Goal: Task Accomplishment & Management: Manage account settings

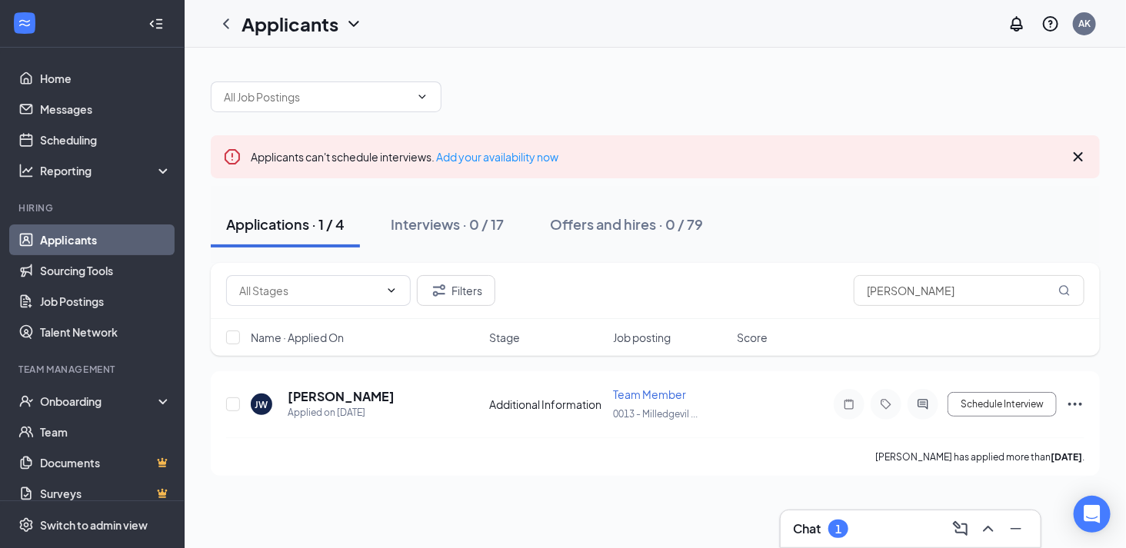
click at [882, 530] on div "Chat 1" at bounding box center [910, 529] width 235 height 25
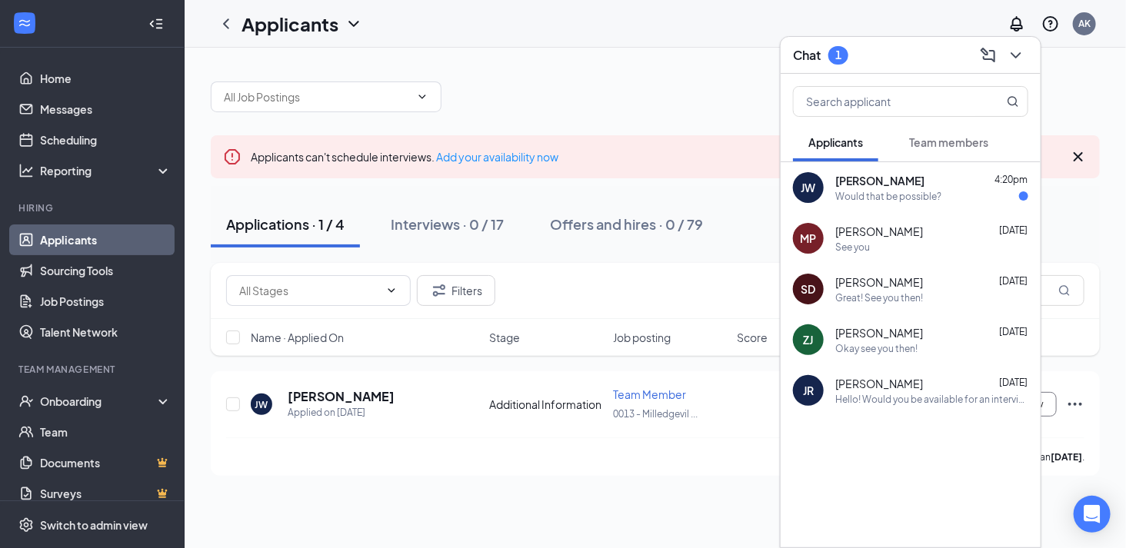
click at [933, 200] on div "Would that be possible?" at bounding box center [888, 196] width 106 height 13
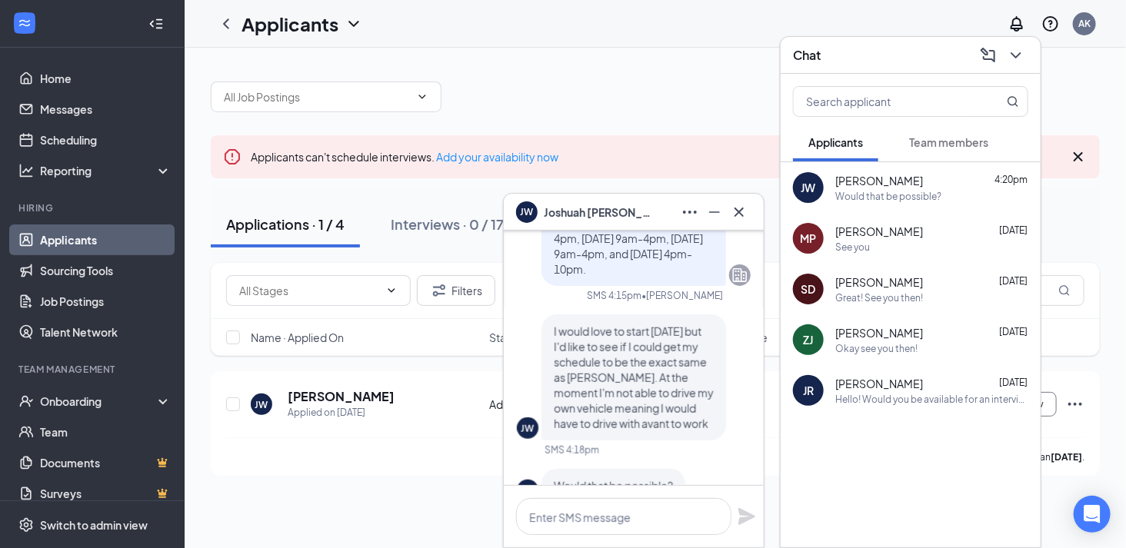
scroll to position [-85, 0]
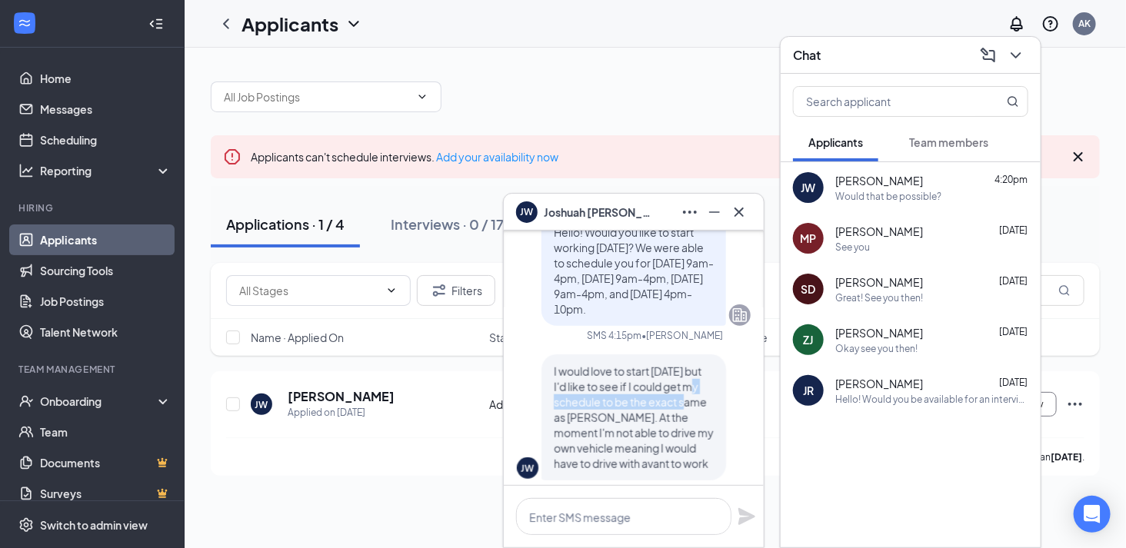
drag, startPoint x: 738, startPoint y: 405, endPoint x: 747, endPoint y: 391, distance: 17.3
click at [747, 391] on div "[PERSON_NAME] Applicant Team Member • 0013 - [GEOGRAPHIC_DATA], [GEOGRAPHIC_DAT…" at bounding box center [634, 99] width 260 height 944
drag, startPoint x: 747, startPoint y: 391, endPoint x: 748, endPoint y: 401, distance: 10.0
click at [748, 401] on div "[PERSON_NAME] Applicant Team Member • 0013 - [GEOGRAPHIC_DATA], [GEOGRAPHIC_DAT…" at bounding box center [634, 99] width 260 height 944
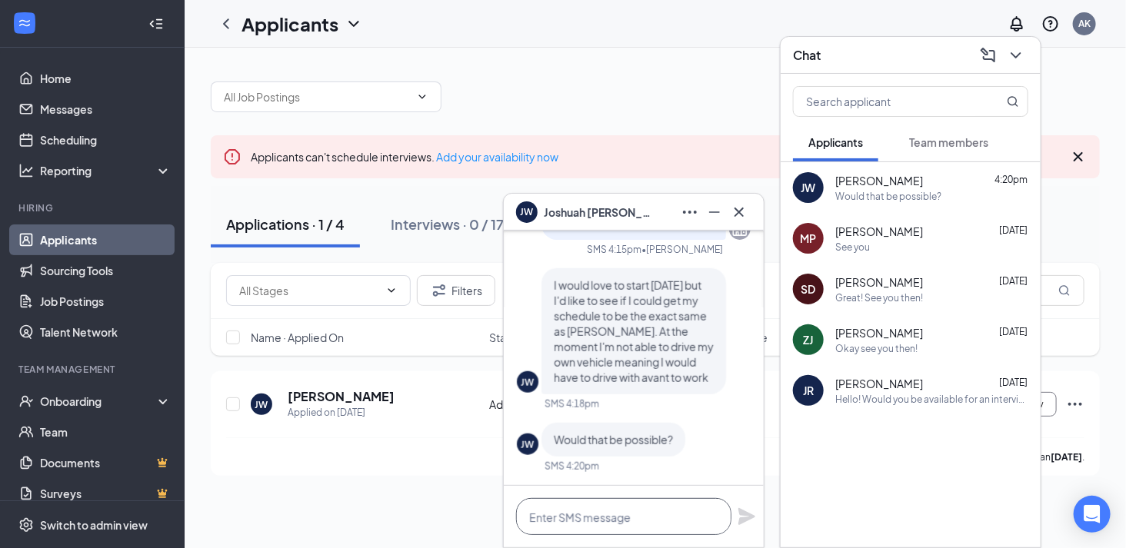
click at [656, 517] on textarea at bounding box center [623, 516] width 215 height 37
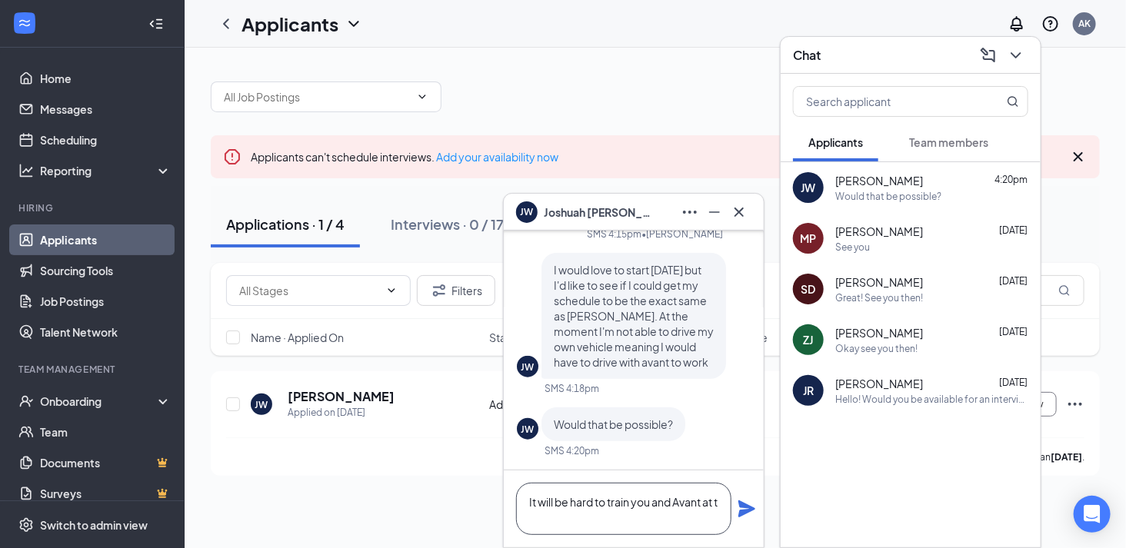
scroll to position [2, 0]
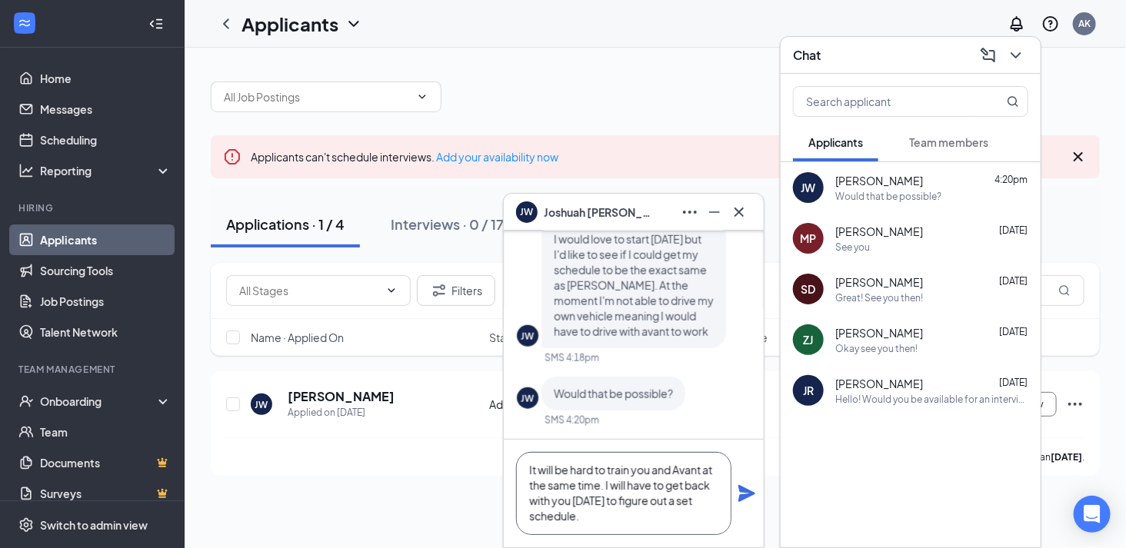
click at [623, 524] on textarea "It will be hard to train you and Avant at the same time. I will have to get bac…" at bounding box center [623, 493] width 215 height 83
type textarea "It will be hard to train you and Avant at the same time. I will have to get bac…"
click at [747, 491] on icon "Plane" at bounding box center [746, 493] width 17 height 17
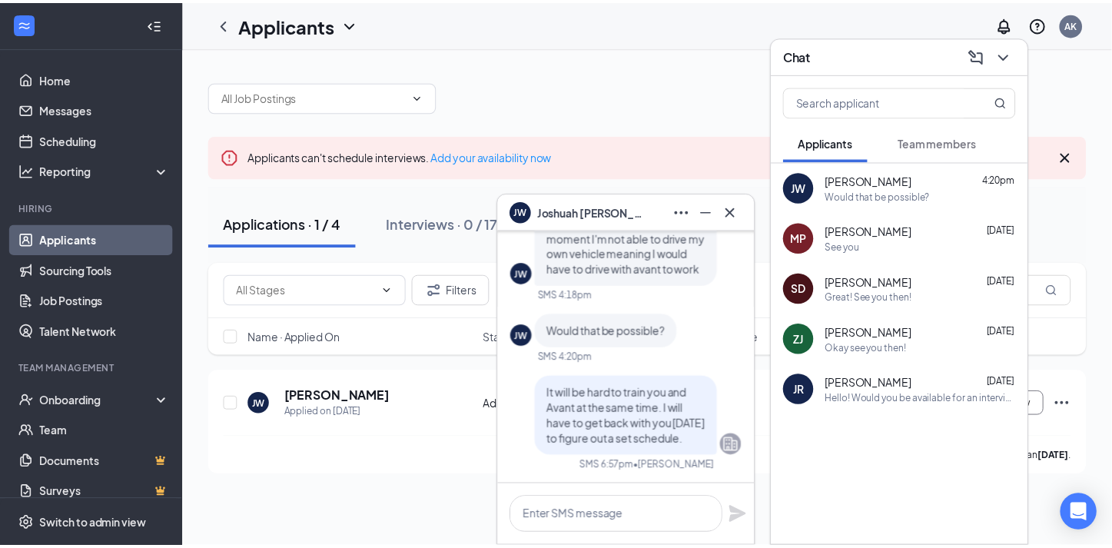
scroll to position [0, 0]
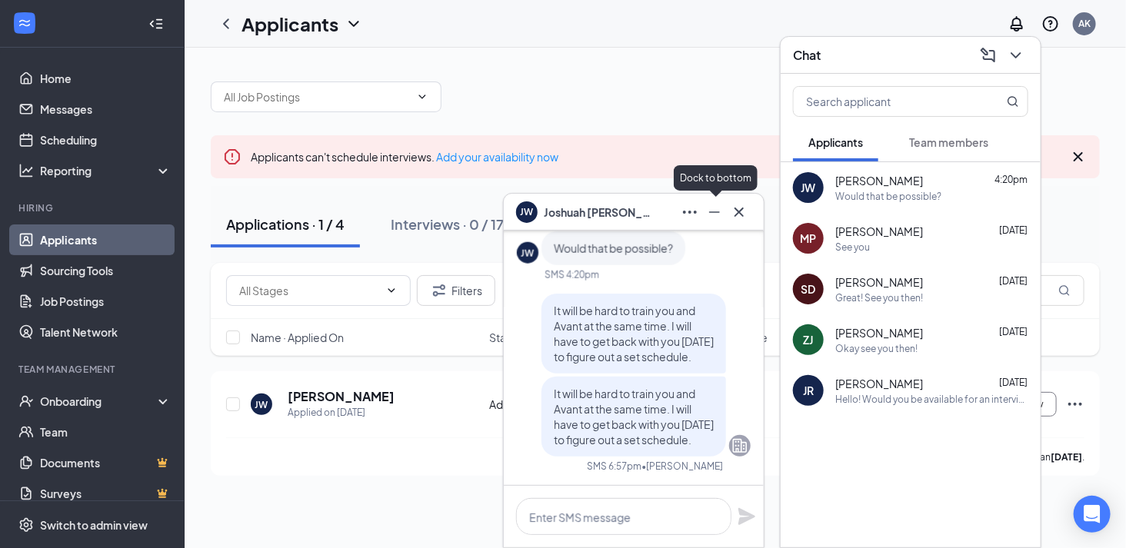
click at [720, 216] on icon "Minimize" at bounding box center [714, 212] width 18 height 18
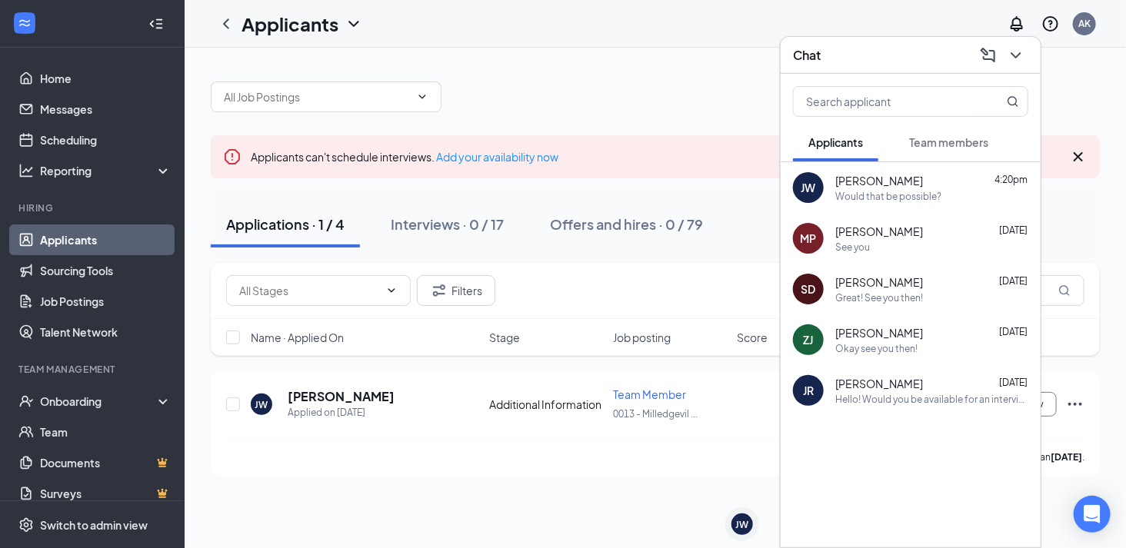
click at [910, 56] on div "Chat" at bounding box center [910, 55] width 235 height 24
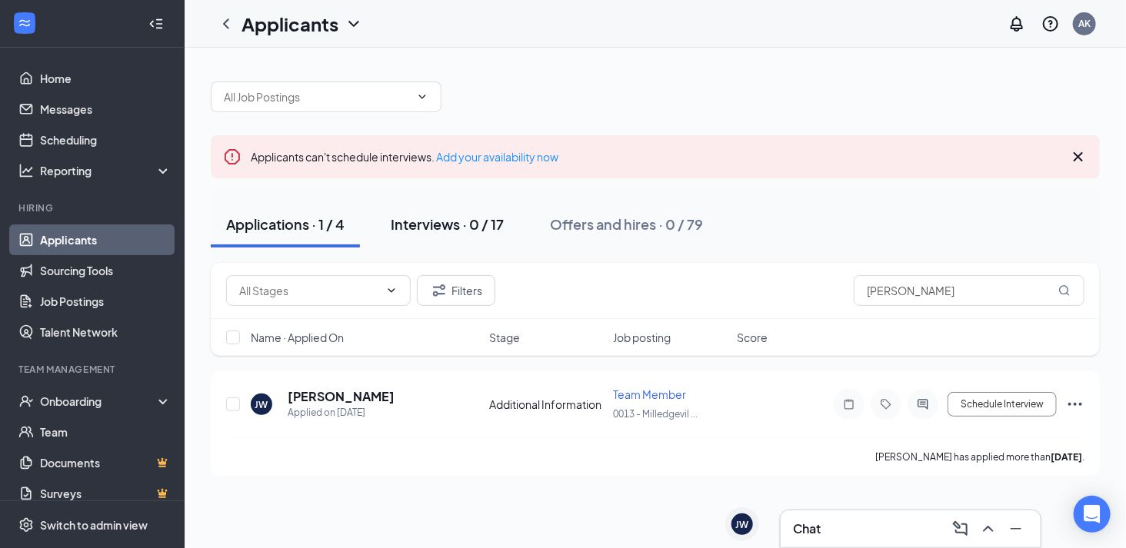
click at [471, 242] on button "Interviews · 0 / 17" at bounding box center [447, 224] width 144 height 46
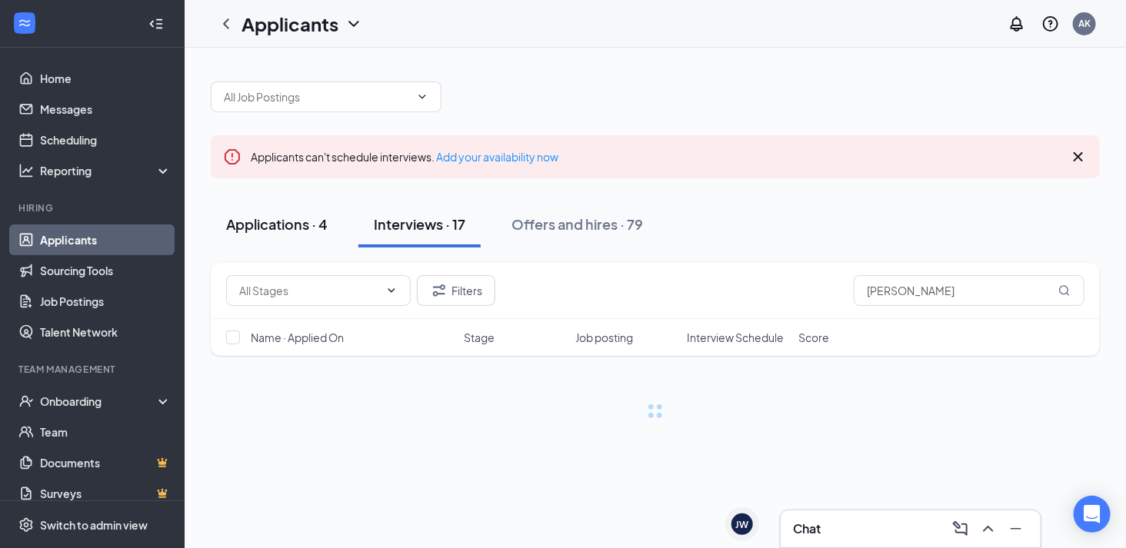
click at [288, 226] on div "Applications · 4" at bounding box center [276, 224] width 101 height 19
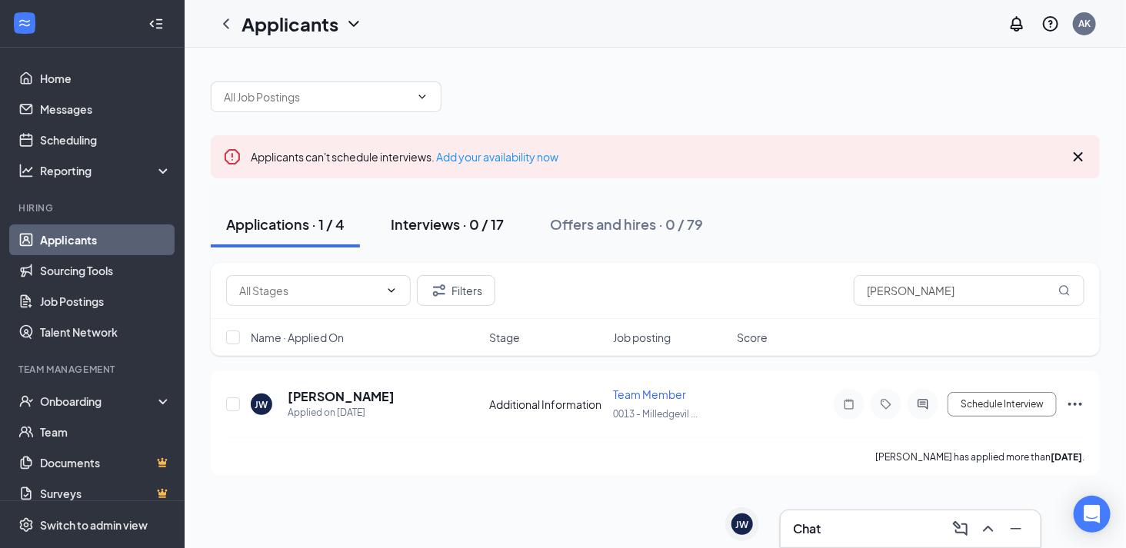
click at [450, 227] on div "Interviews · 0 / 17" at bounding box center [447, 224] width 113 height 19
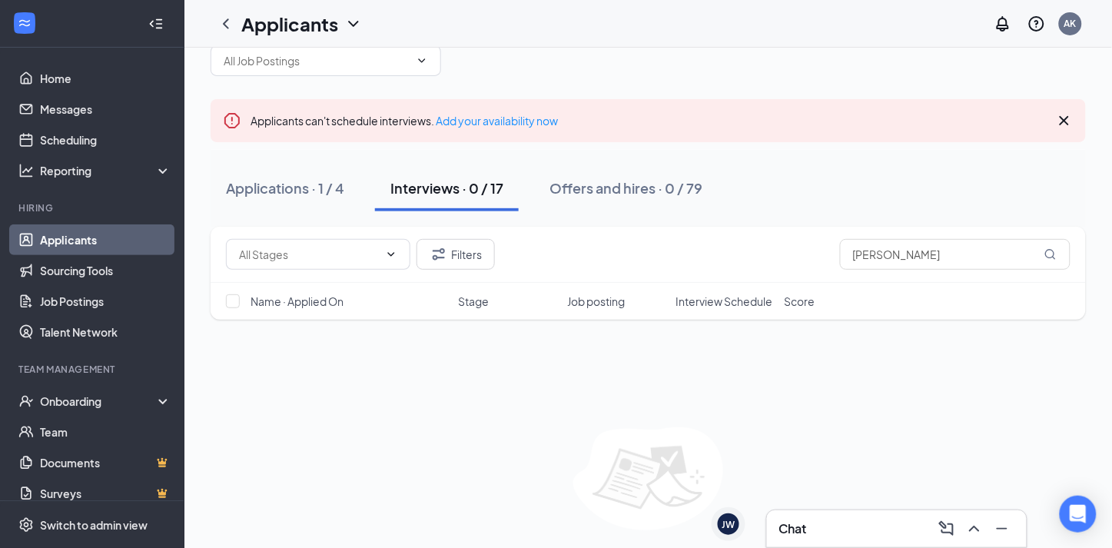
scroll to position [81, 0]
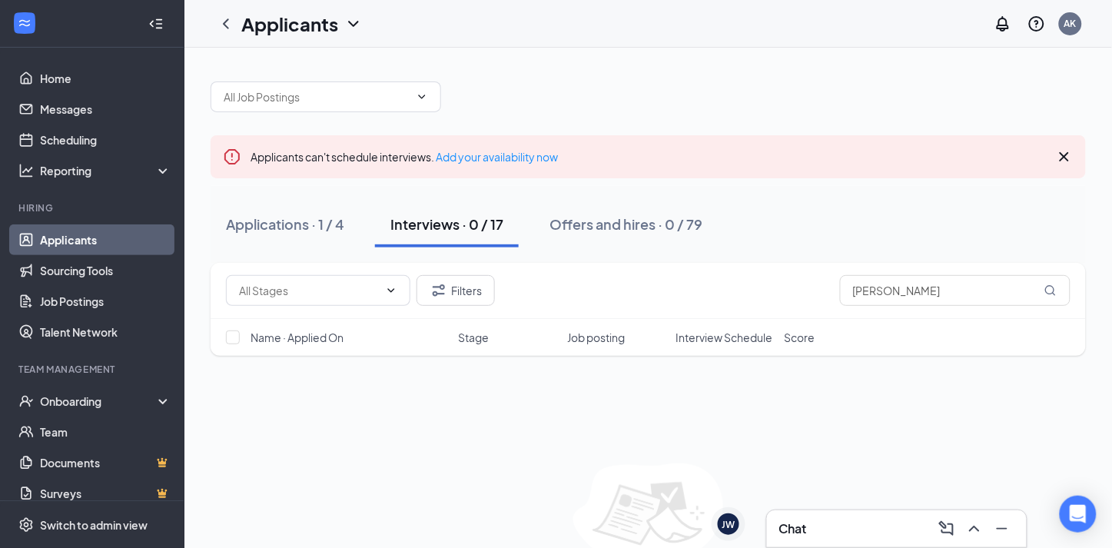
scroll to position [81, 0]
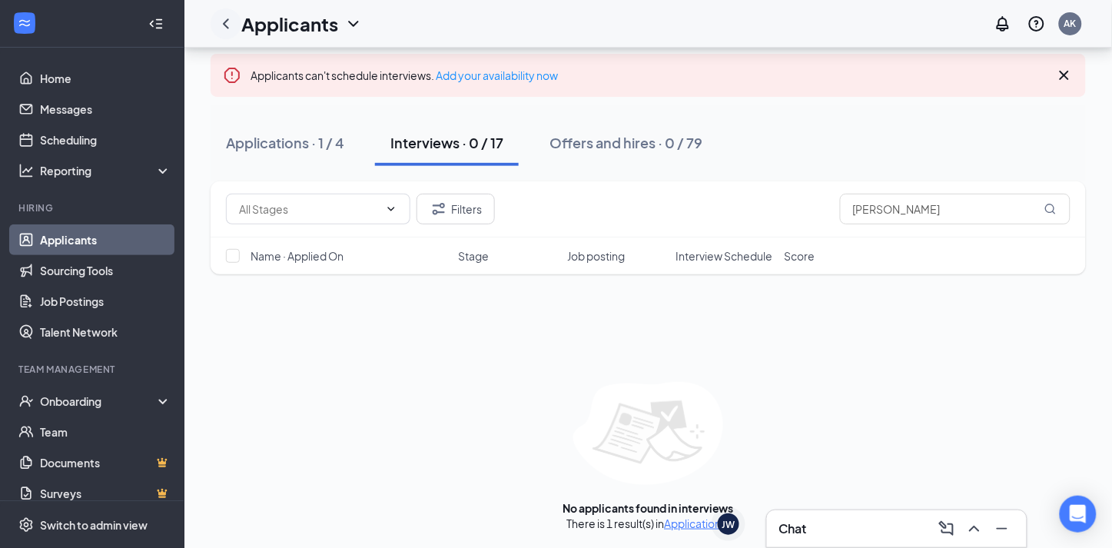
click at [231, 20] on icon "ChevronLeft" at bounding box center [226, 24] width 18 height 18
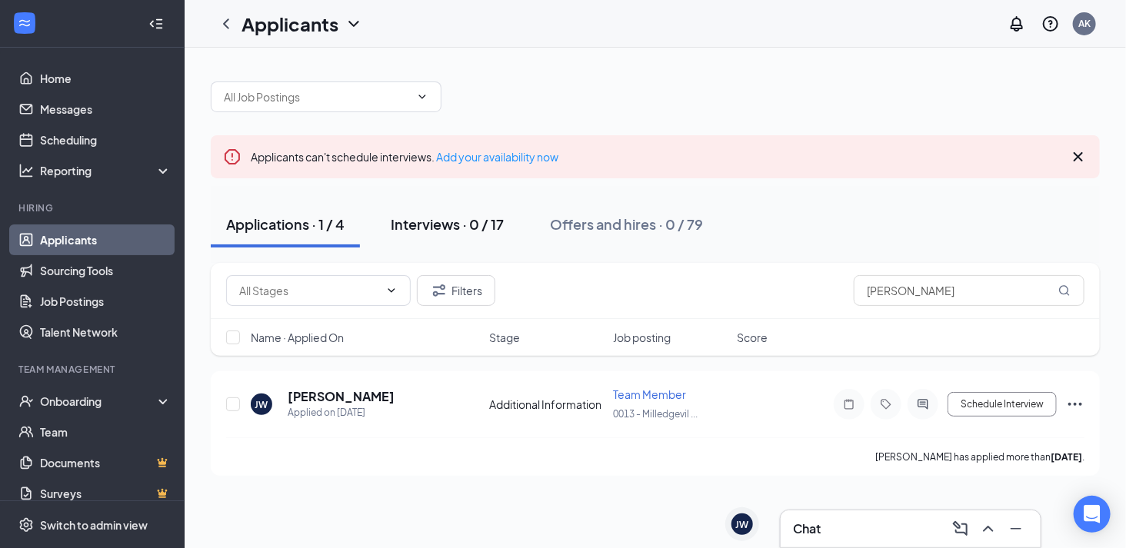
click at [461, 218] on div "Interviews · 0 / 17" at bounding box center [447, 224] width 113 height 19
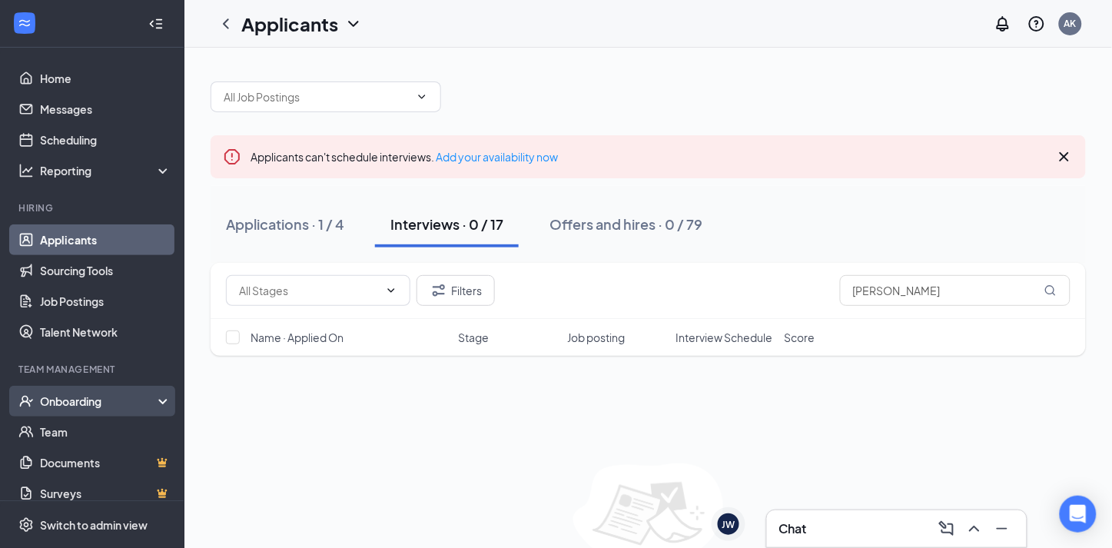
click at [91, 400] on div "Onboarding" at bounding box center [99, 401] width 118 height 15
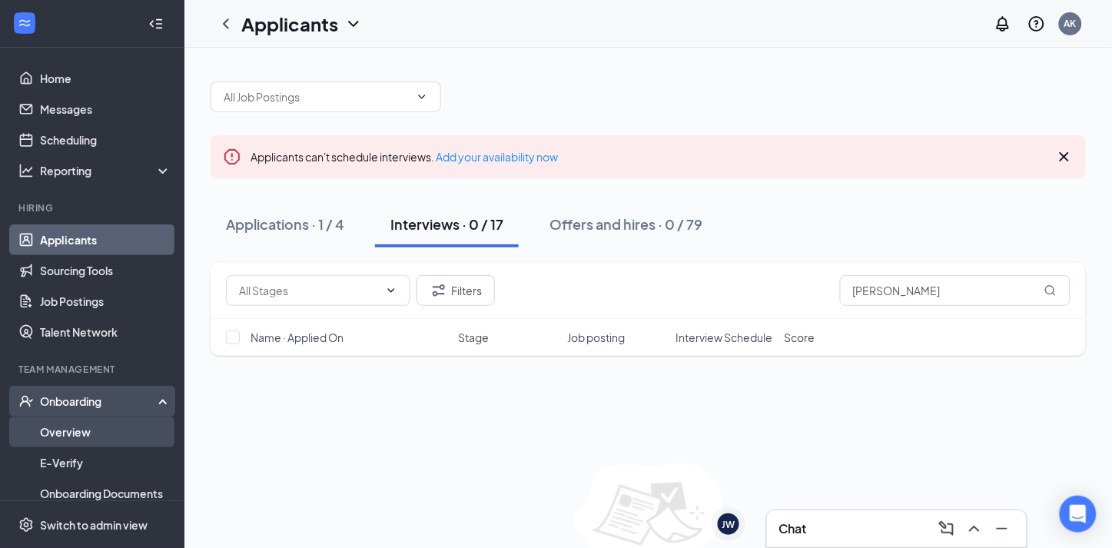
click at [128, 419] on link "Overview" at bounding box center [105, 432] width 131 height 31
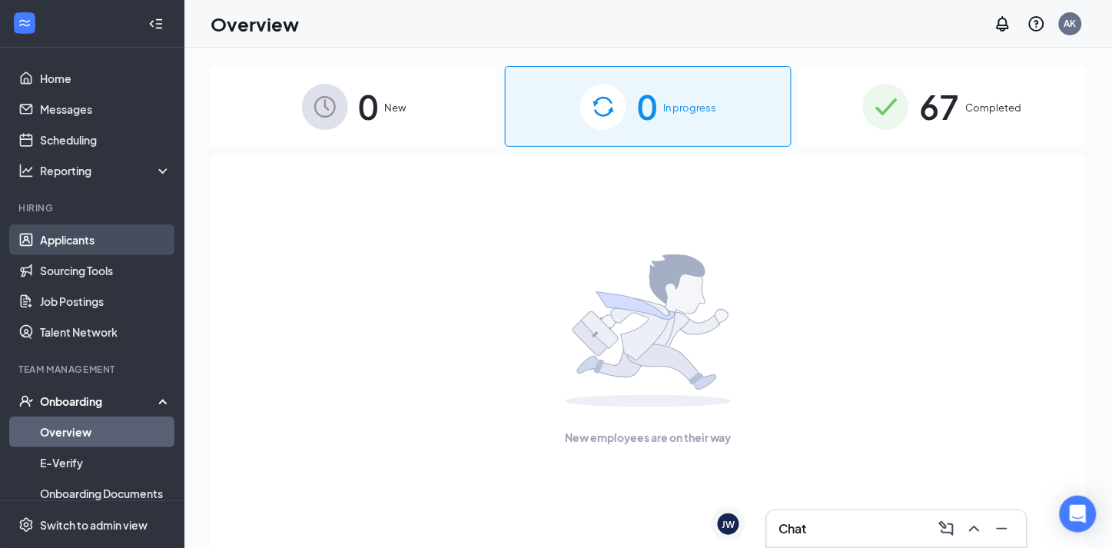
click at [103, 237] on link "Applicants" at bounding box center [105, 239] width 131 height 31
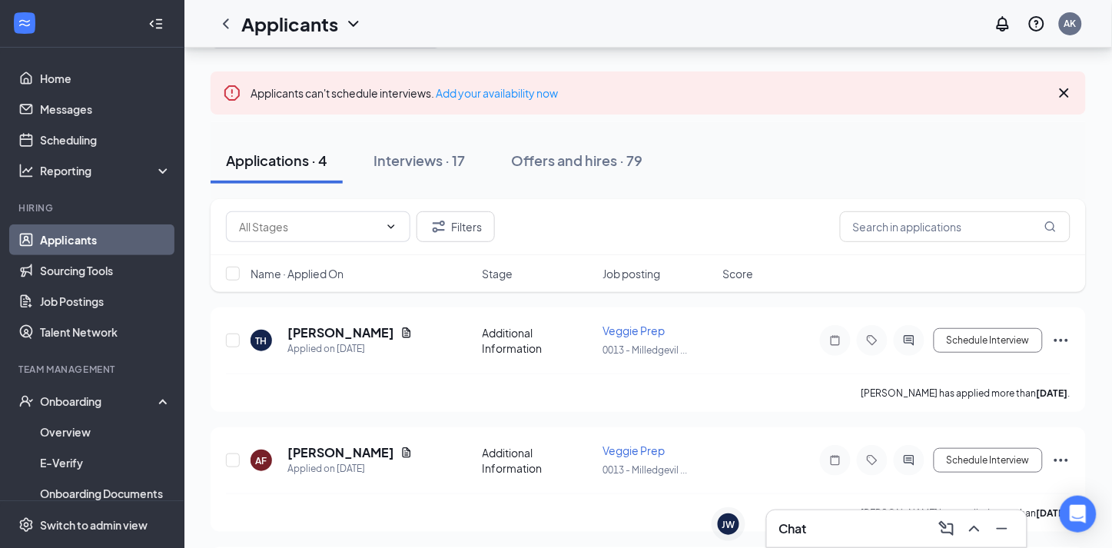
scroll to position [62, 0]
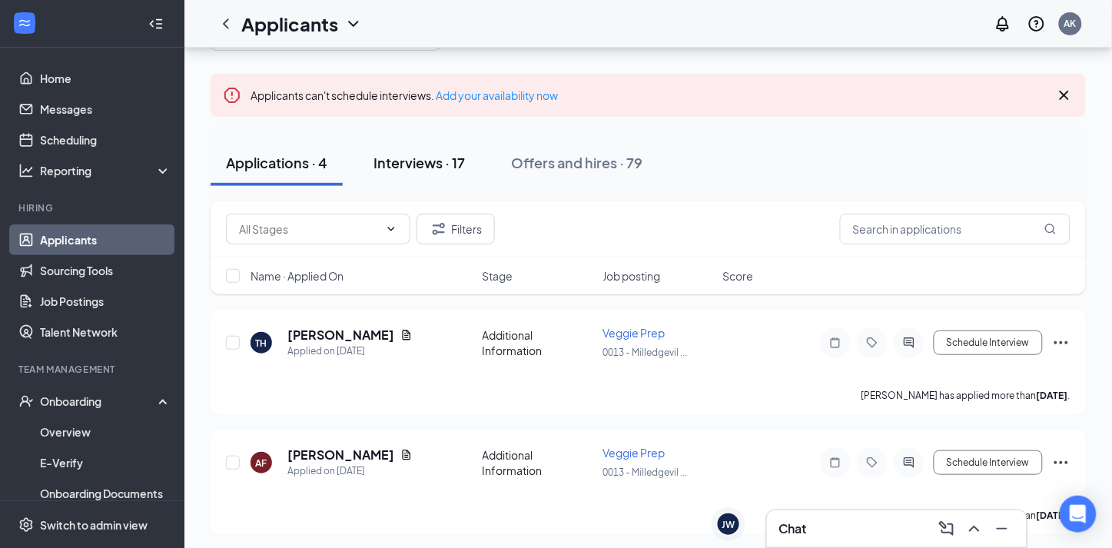
click at [417, 171] on div "Interviews · 17" at bounding box center [419, 162] width 91 height 19
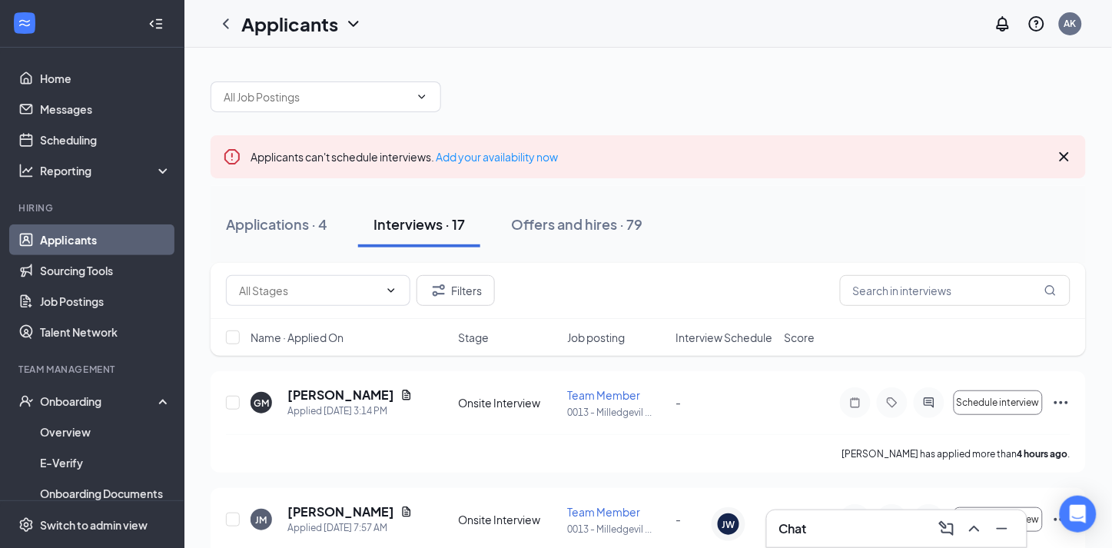
click at [1069, 162] on icon "Cross" at bounding box center [1065, 157] width 18 height 18
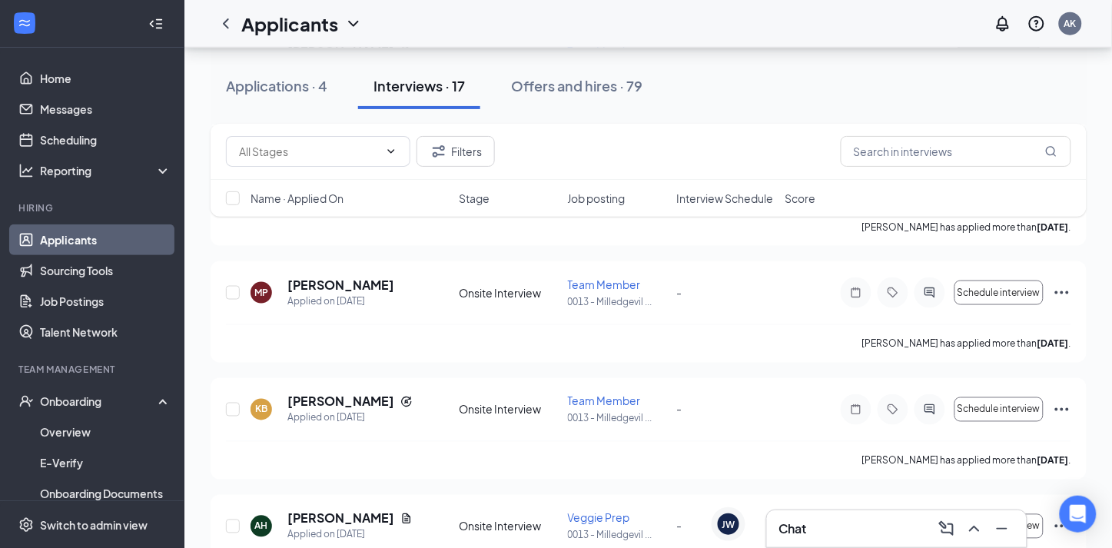
scroll to position [383, 0]
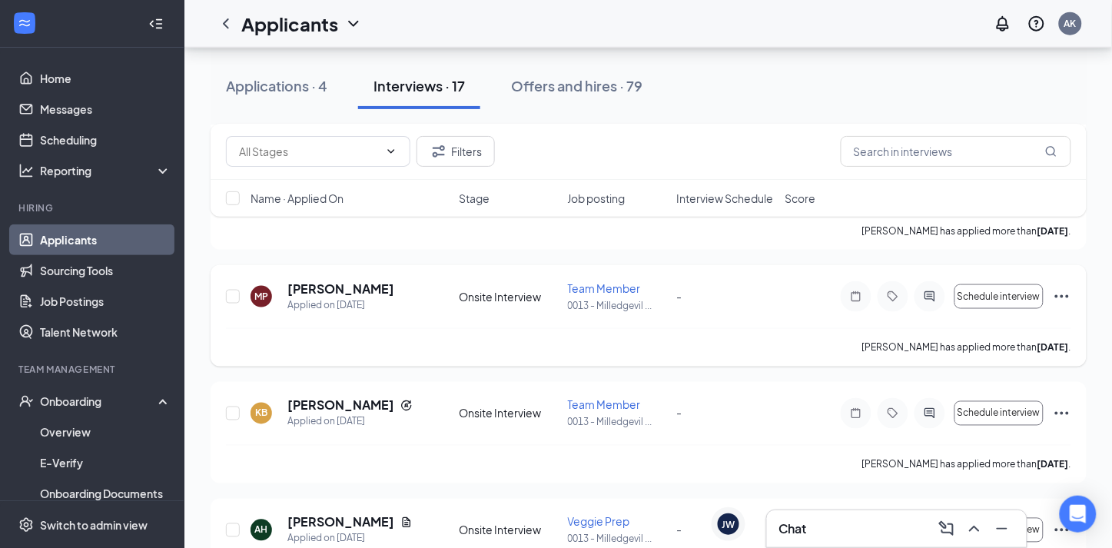
click at [1064, 296] on icon "Ellipses" at bounding box center [1062, 297] width 18 height 18
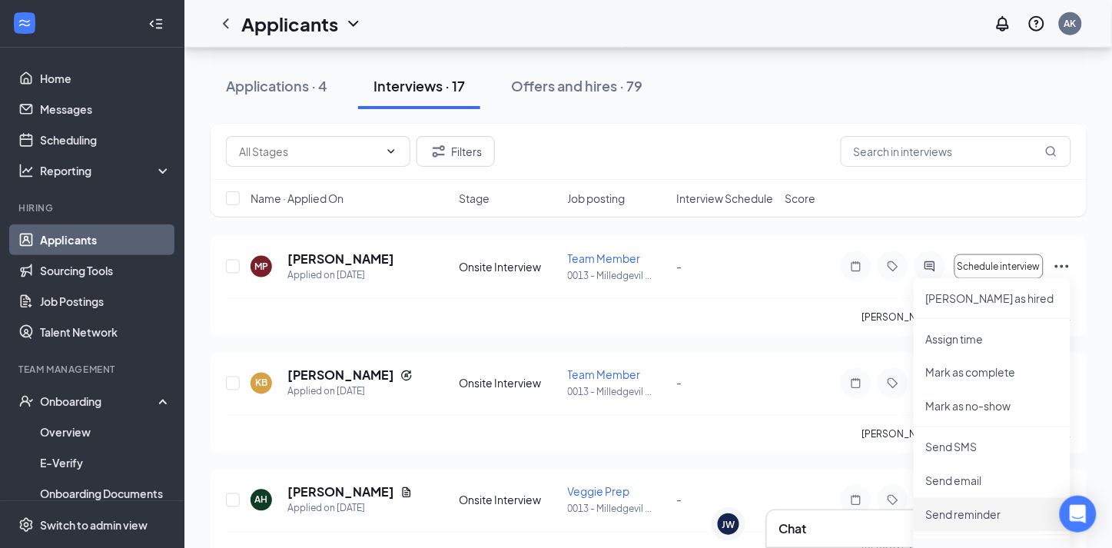
scroll to position [554, 0]
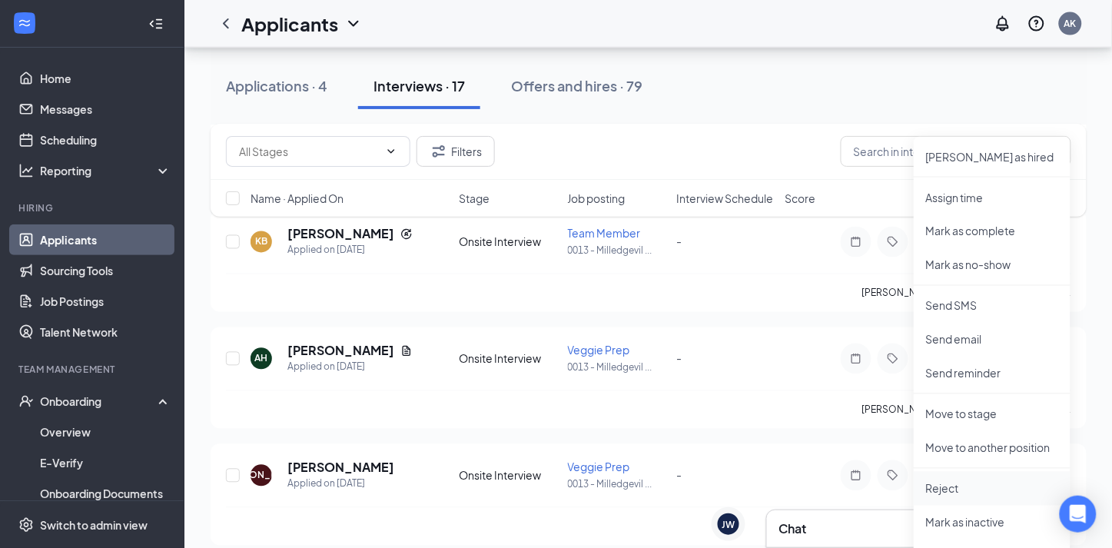
click at [979, 474] on li "Reject" at bounding box center [992, 489] width 157 height 34
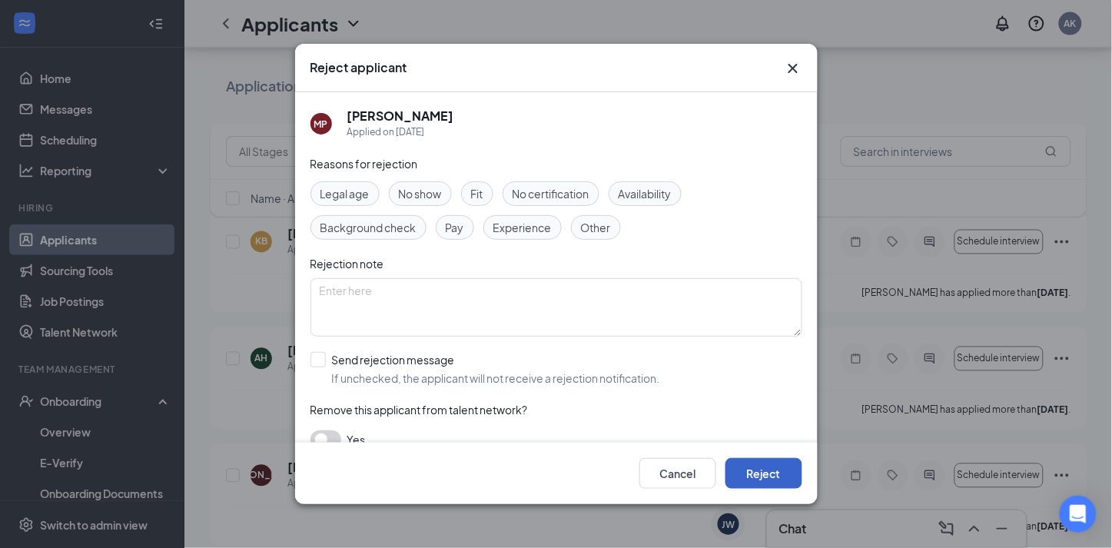
click at [786, 477] on button "Reject" at bounding box center [764, 473] width 77 height 31
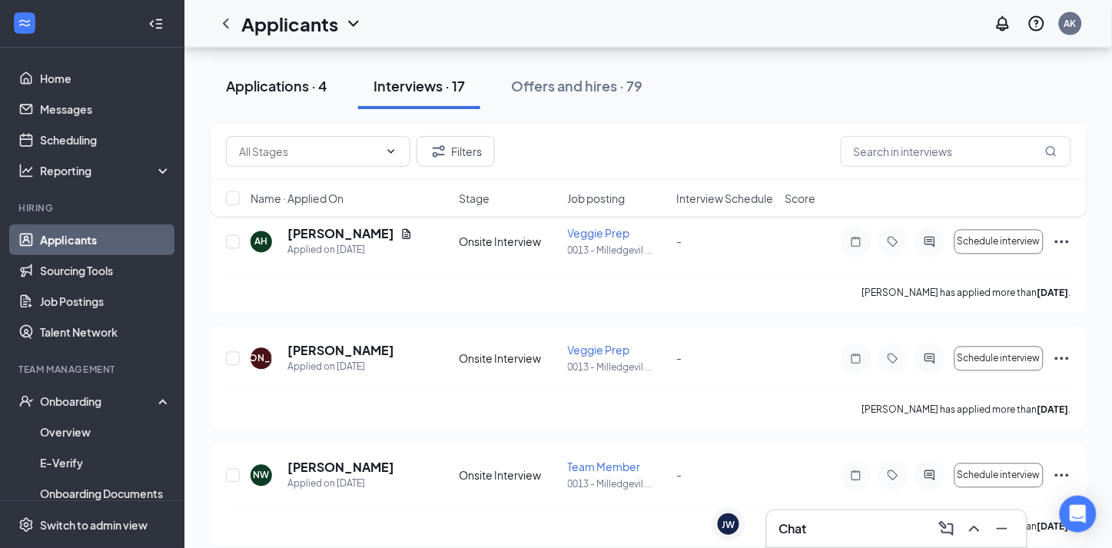
click at [260, 87] on div "Applications · 4" at bounding box center [276, 85] width 101 height 19
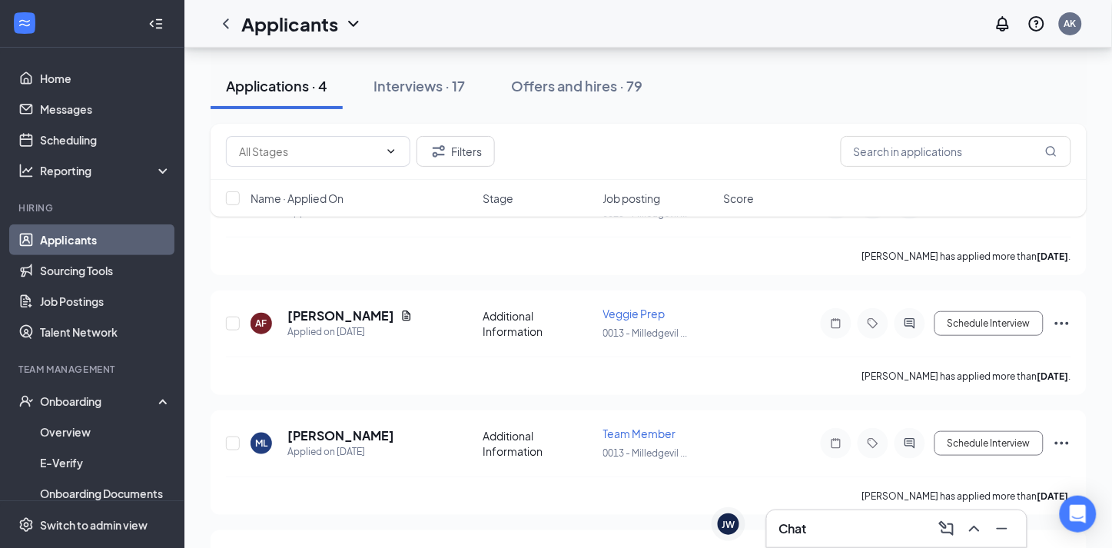
scroll to position [228, 0]
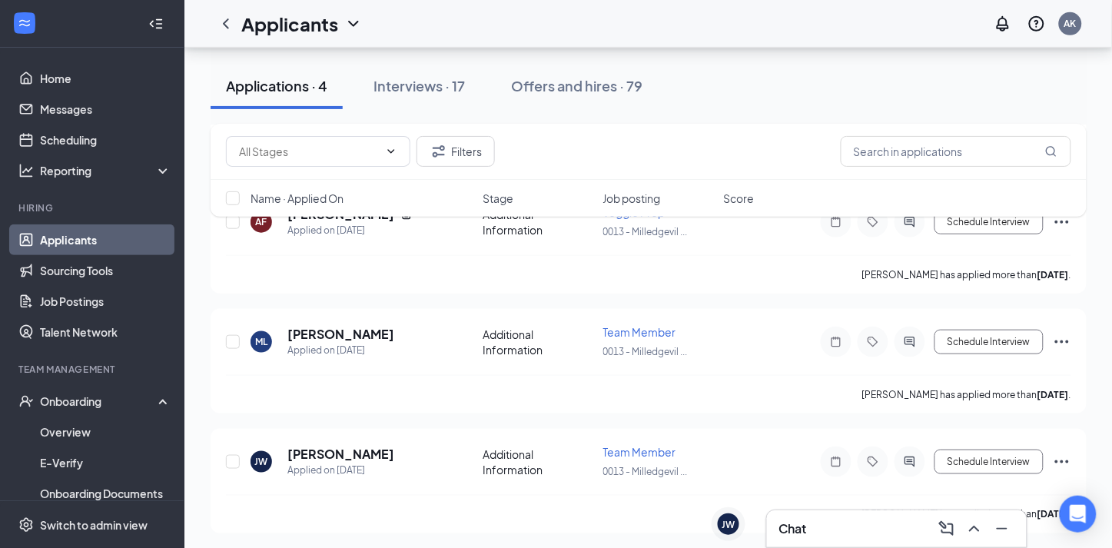
click at [834, 520] on div "Chat" at bounding box center [897, 529] width 235 height 25
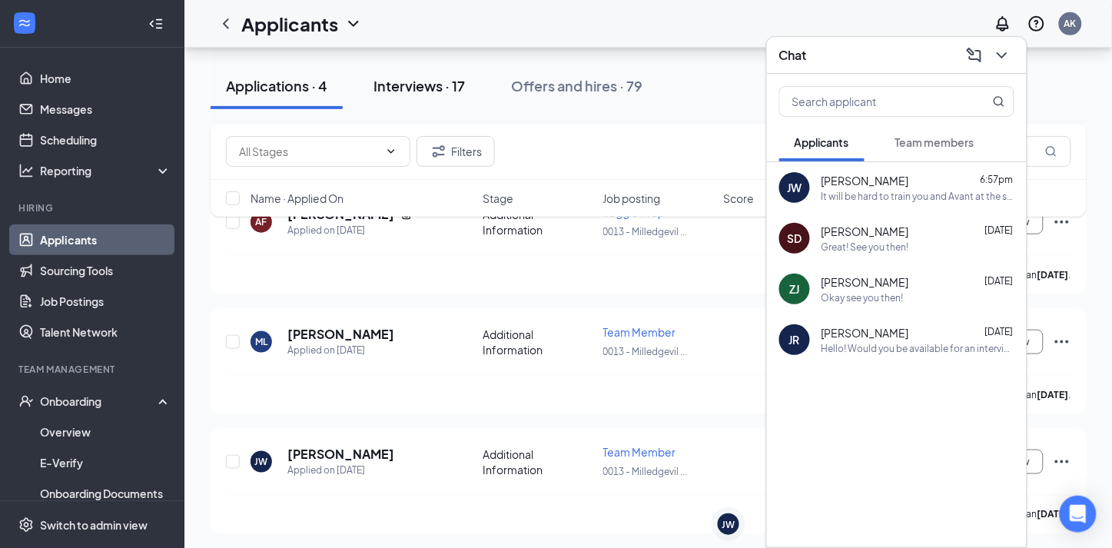
click at [444, 97] on button "Interviews · 17" at bounding box center [419, 86] width 122 height 46
